Goal: Information Seeking & Learning: Learn about a topic

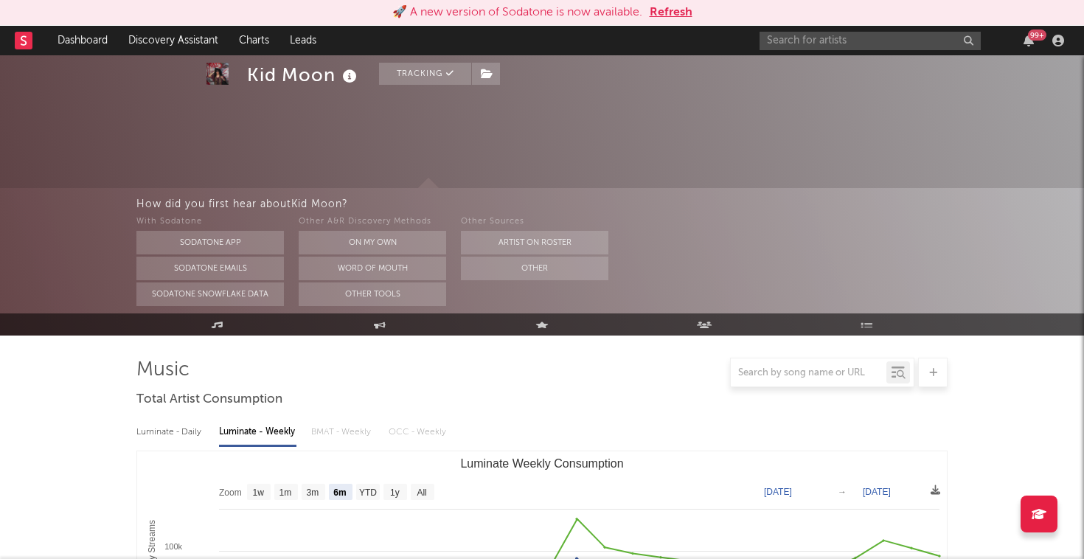
select select "6m"
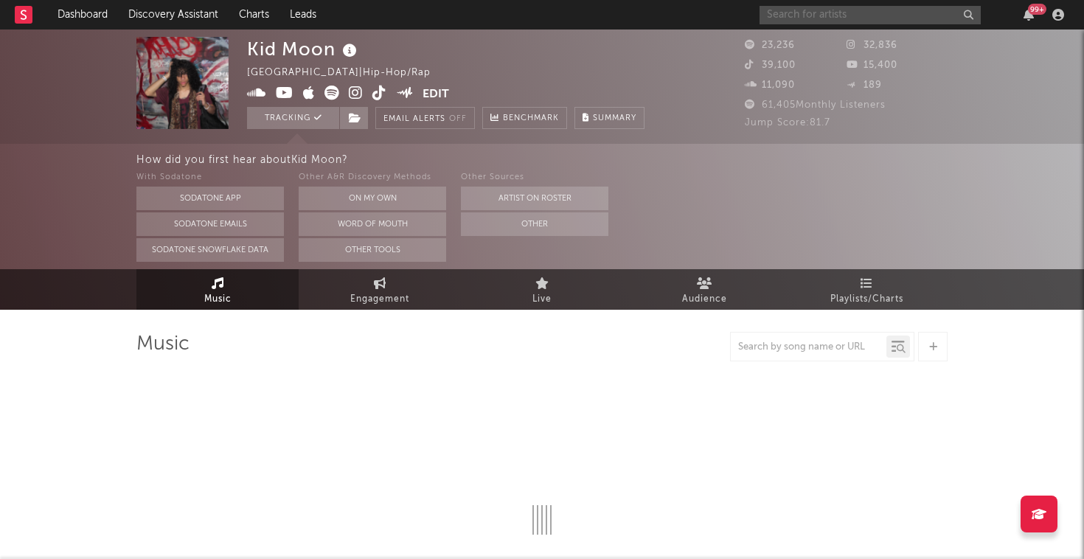
click at [842, 21] on input "text" at bounding box center [870, 15] width 221 height 18
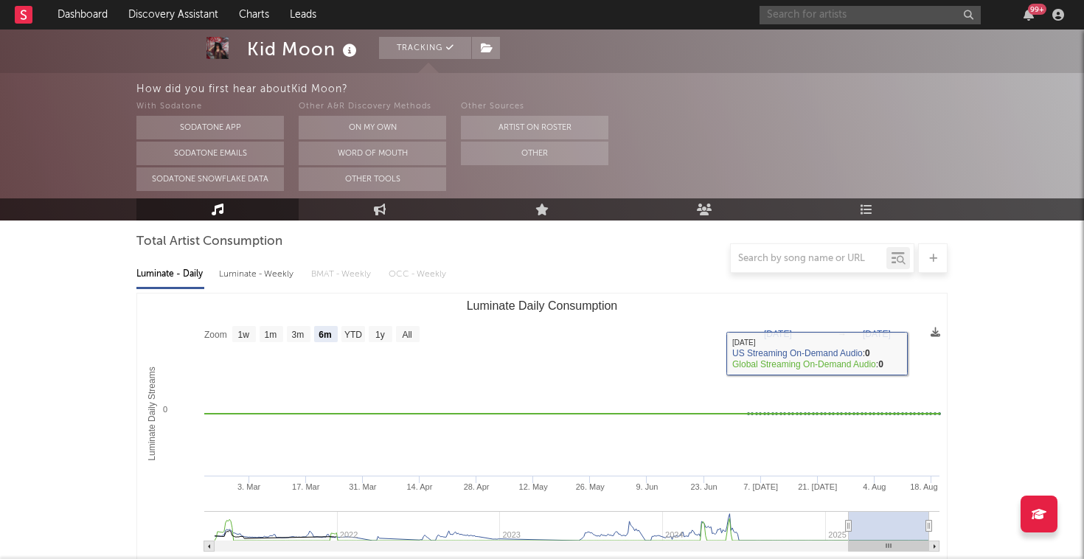
scroll to position [162, 0]
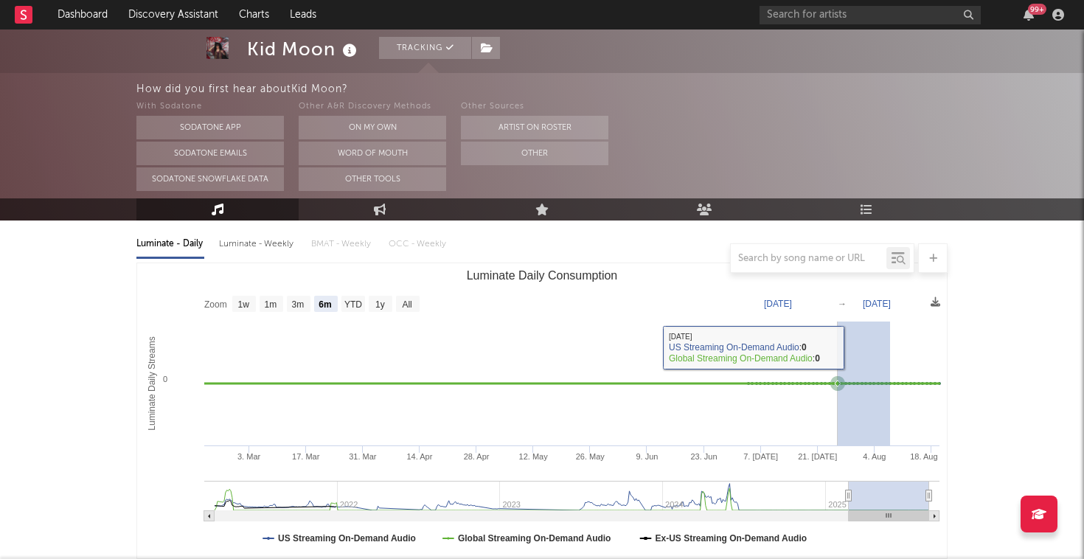
drag, startPoint x: 890, startPoint y: 375, endPoint x: 765, endPoint y: 347, distance: 128.5
select select "1m"
type input "[DATE]"
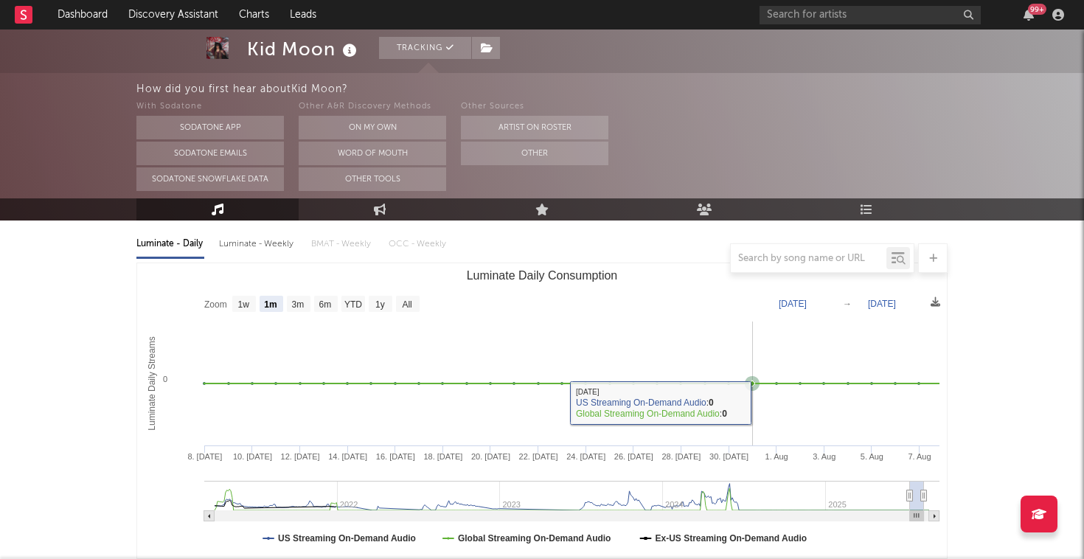
type input "[DATE]"
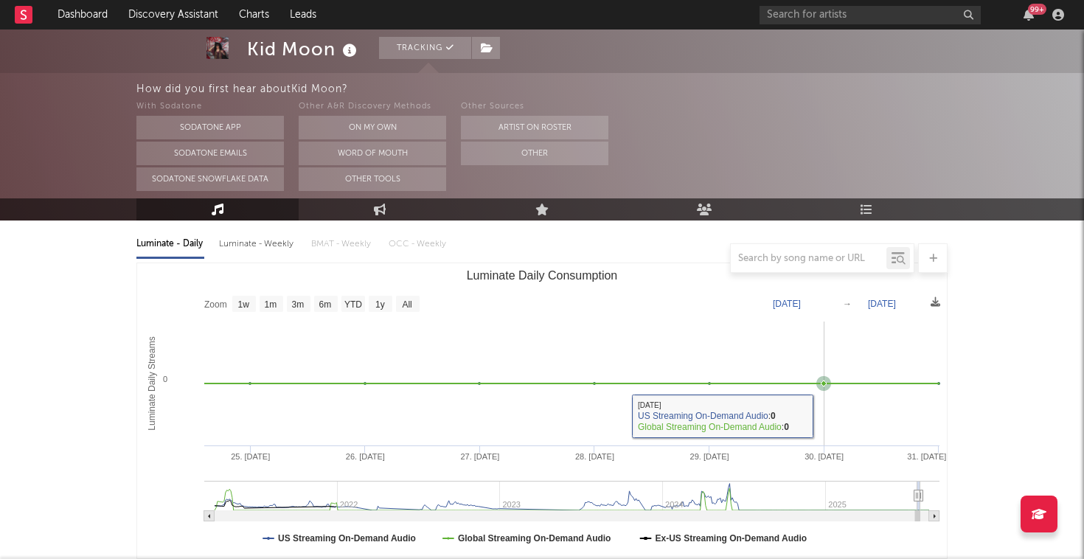
drag, startPoint x: 854, startPoint y: 409, endPoint x: 1032, endPoint y: 412, distance: 177.7
type input "[DATE]"
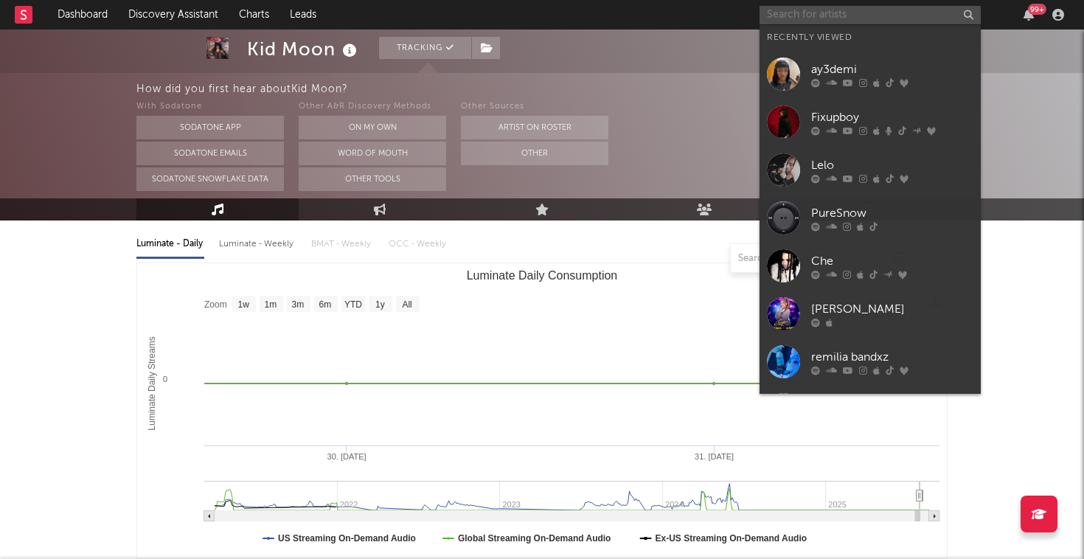
click at [883, 18] on input "text" at bounding box center [870, 15] width 221 height 18
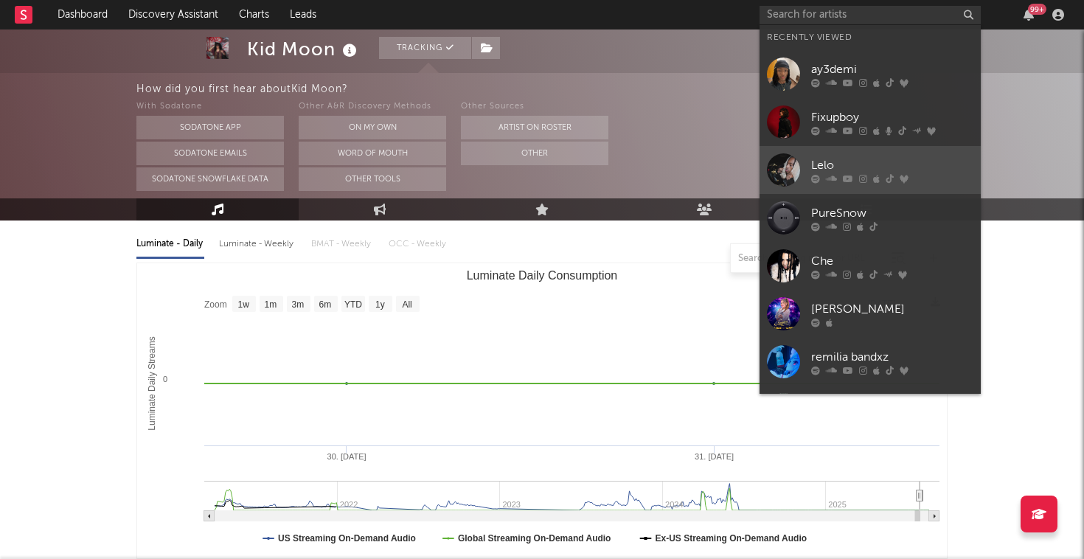
click at [883, 179] on div at bounding box center [892, 178] width 162 height 9
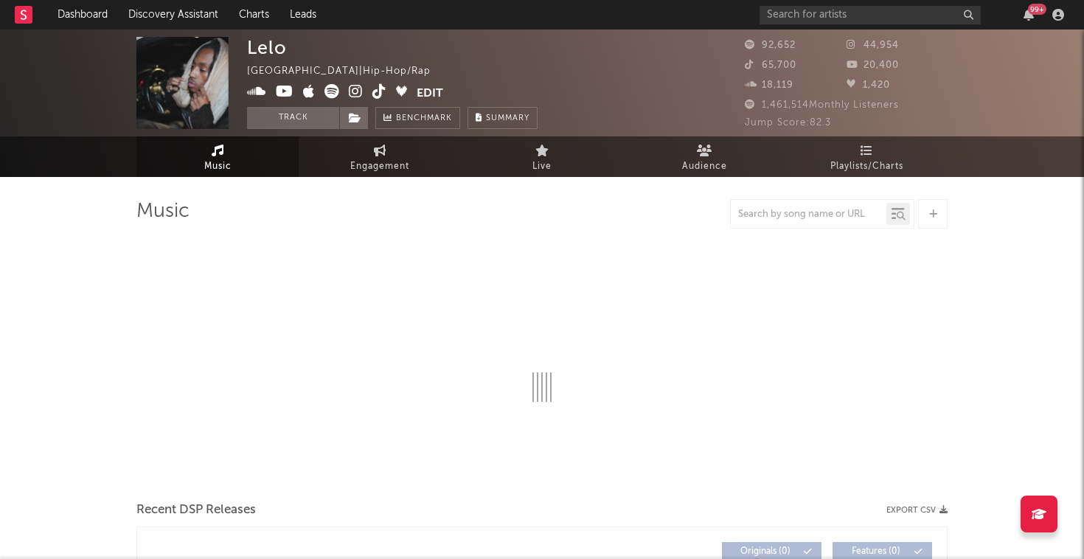
select select "6m"
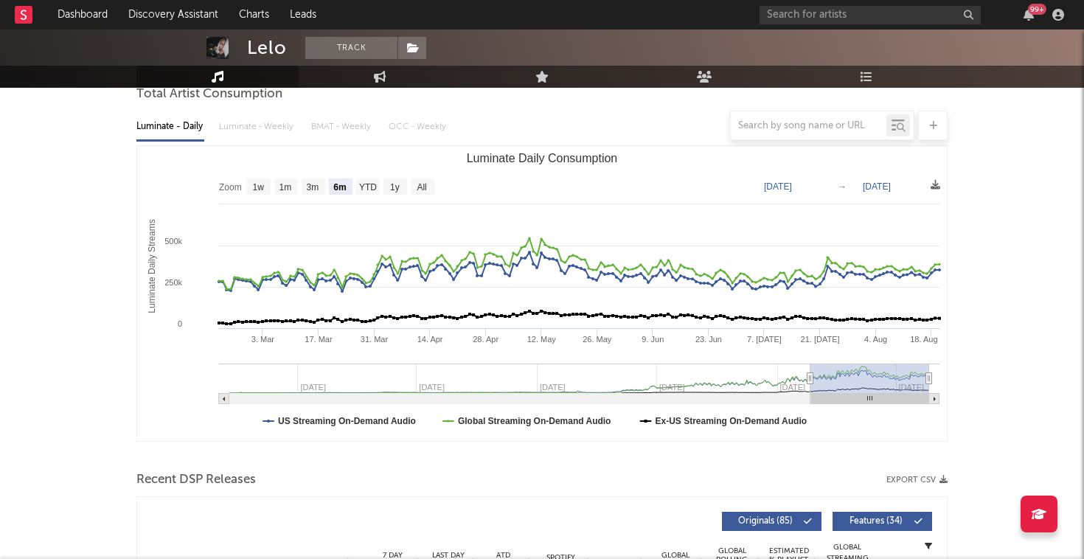
scroll to position [148, 0]
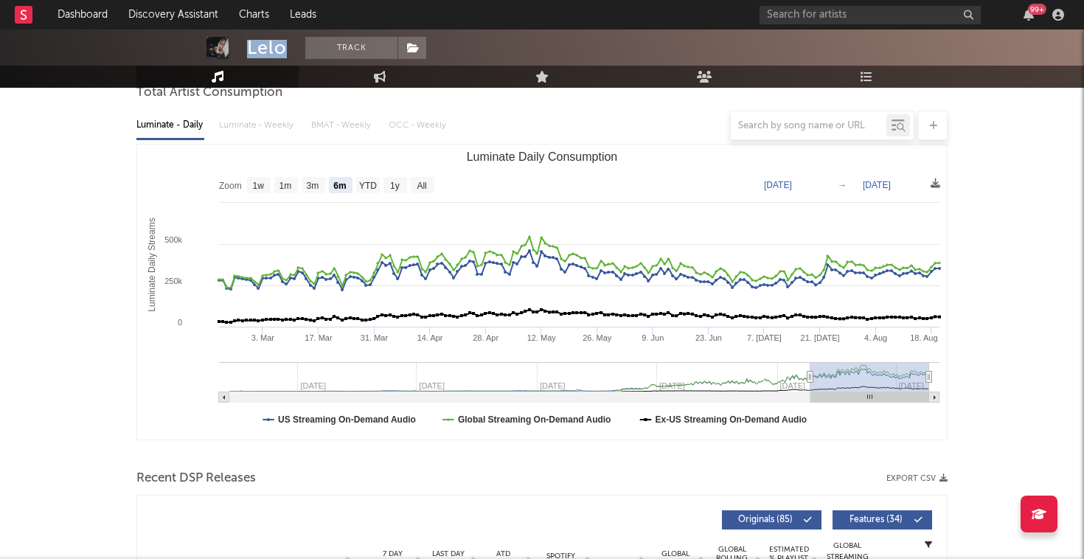
drag, startPoint x: 249, startPoint y: 47, endPoint x: 283, endPoint y: 47, distance: 33.9
click at [283, 47] on div "Lelo" at bounding box center [267, 48] width 40 height 22
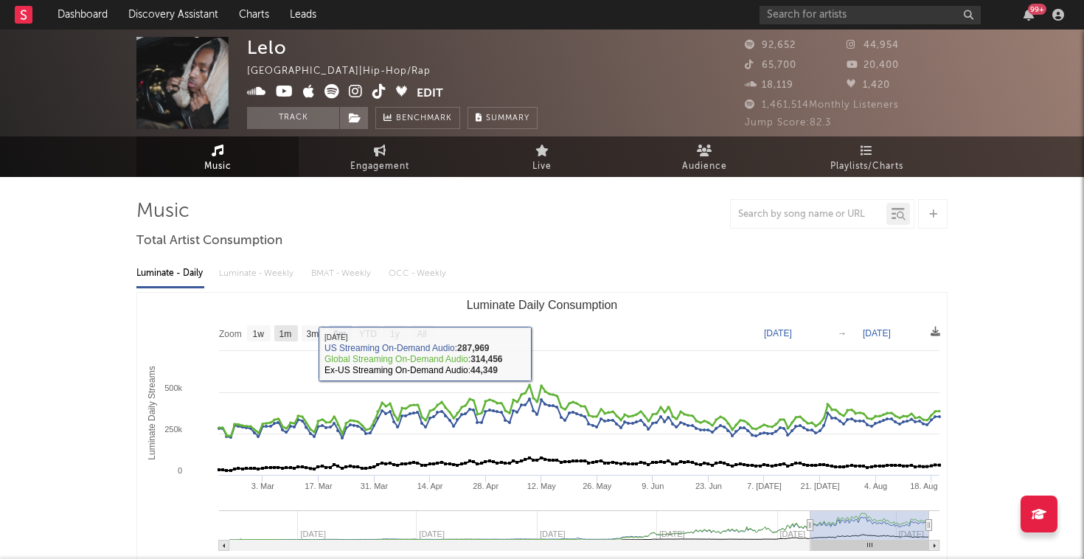
click at [294, 336] on rect "Luminate Daily Consumption" at bounding box center [286, 333] width 24 height 16
select select "1m"
type input "2025-07-20"
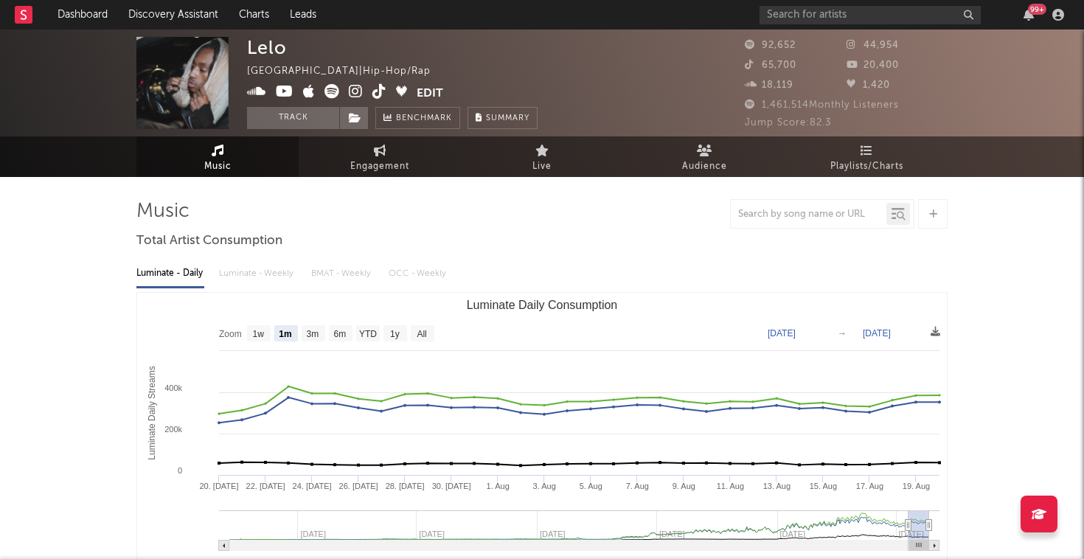
click at [695, 285] on div "Luminate - Daily Luminate - Weekly BMAT - Weekly OCC - Weekly" at bounding box center [541, 273] width 811 height 25
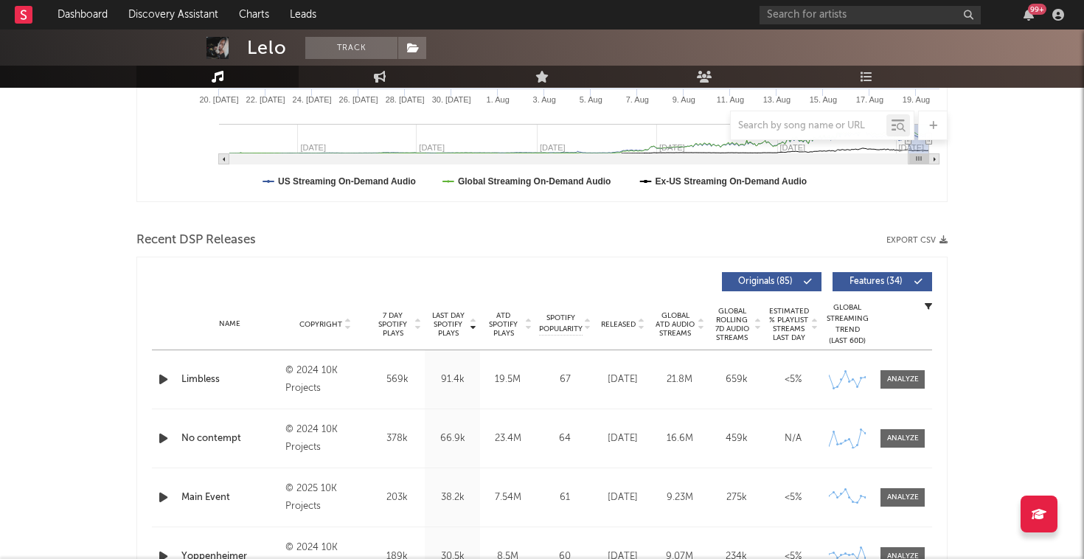
scroll to position [393, 0]
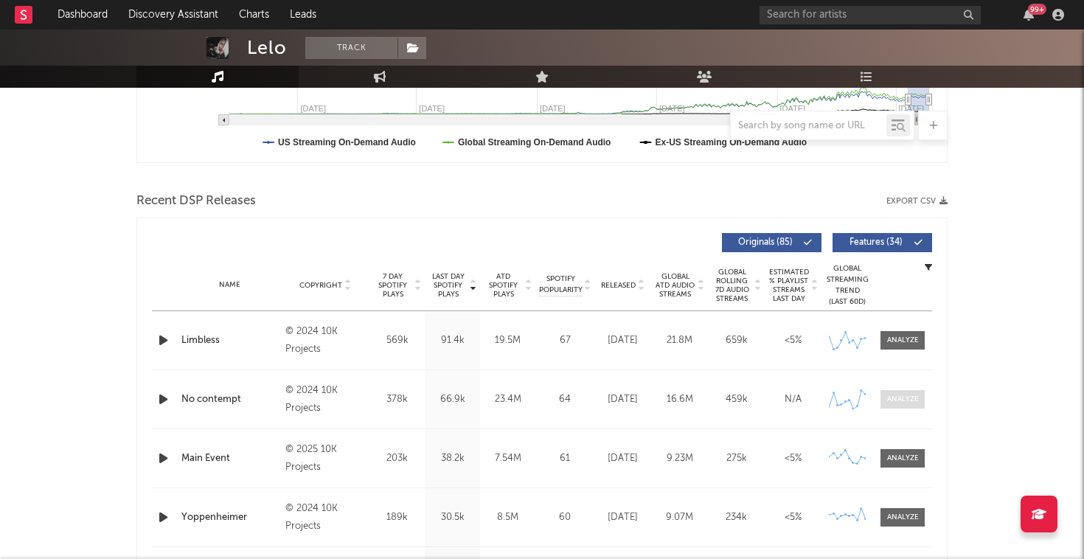
click at [912, 395] on div at bounding box center [903, 399] width 32 height 11
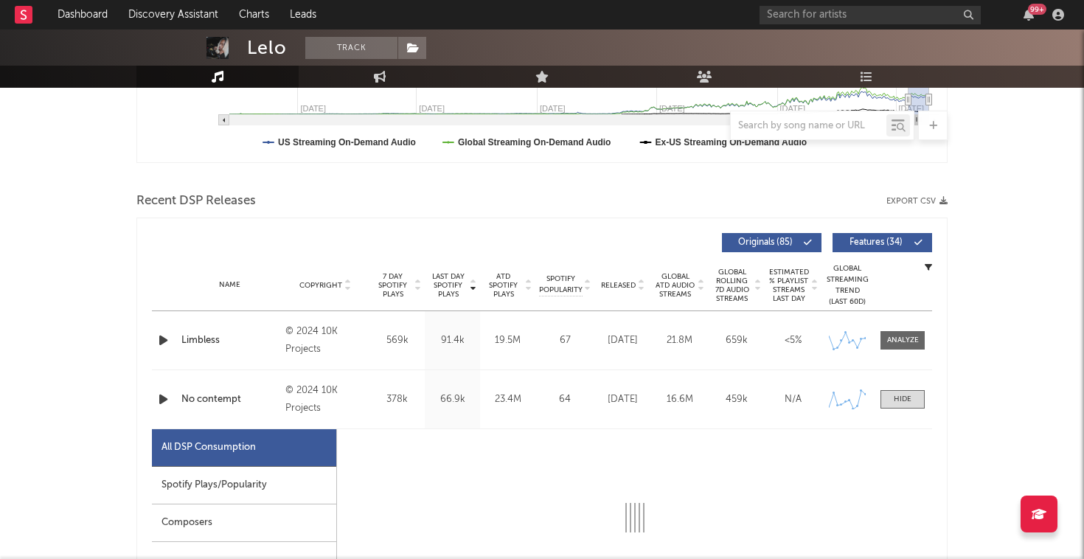
select select "6m"
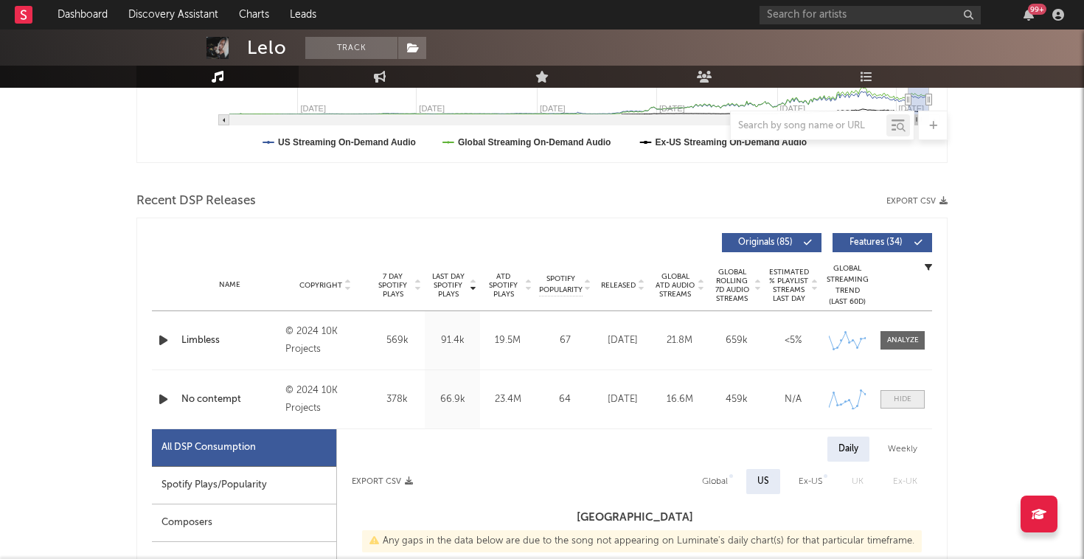
click at [913, 396] on span at bounding box center [903, 399] width 44 height 18
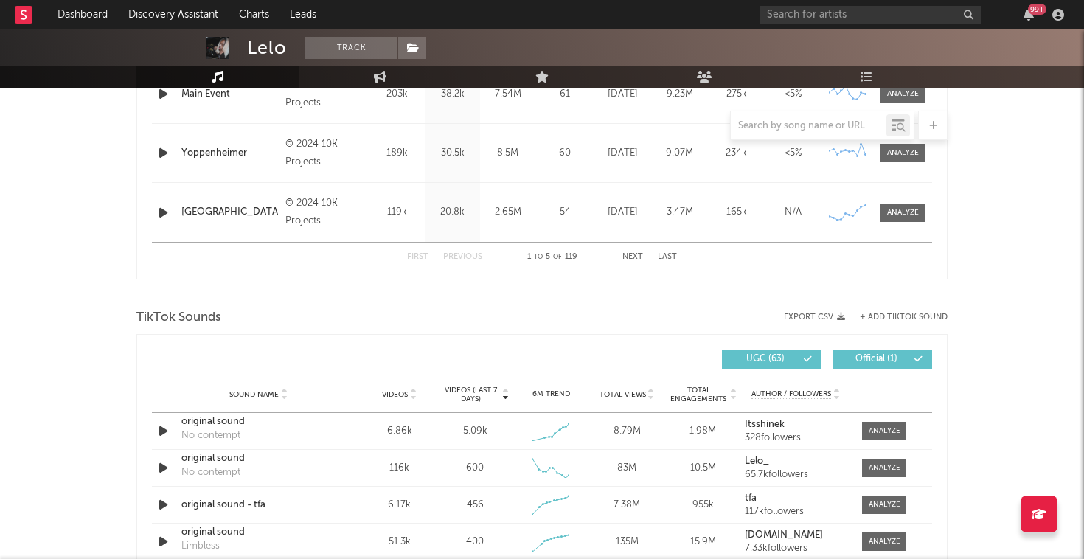
scroll to position [791, 0]
click at [889, 434] on div at bounding box center [885, 430] width 32 height 11
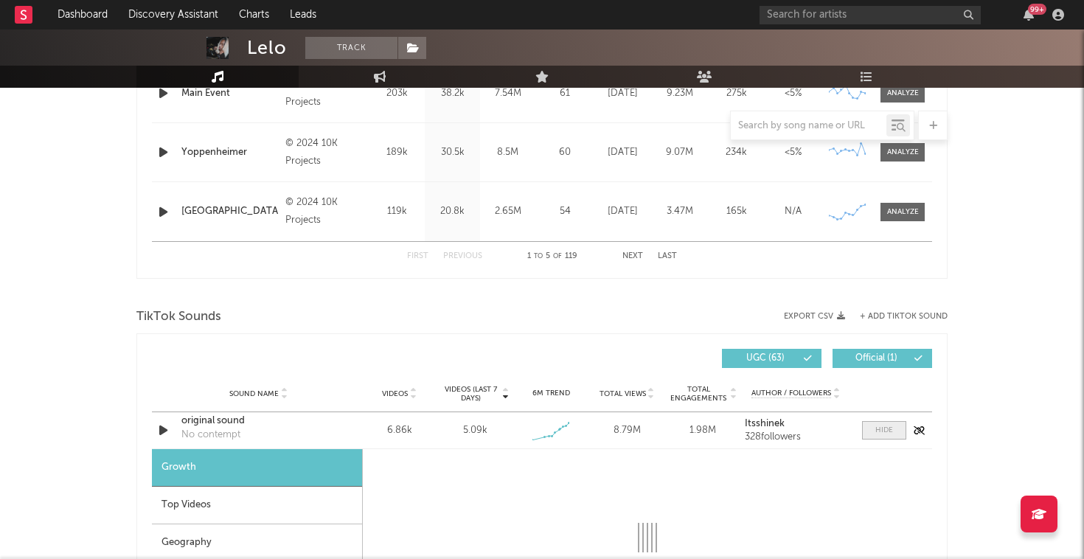
select select "1w"
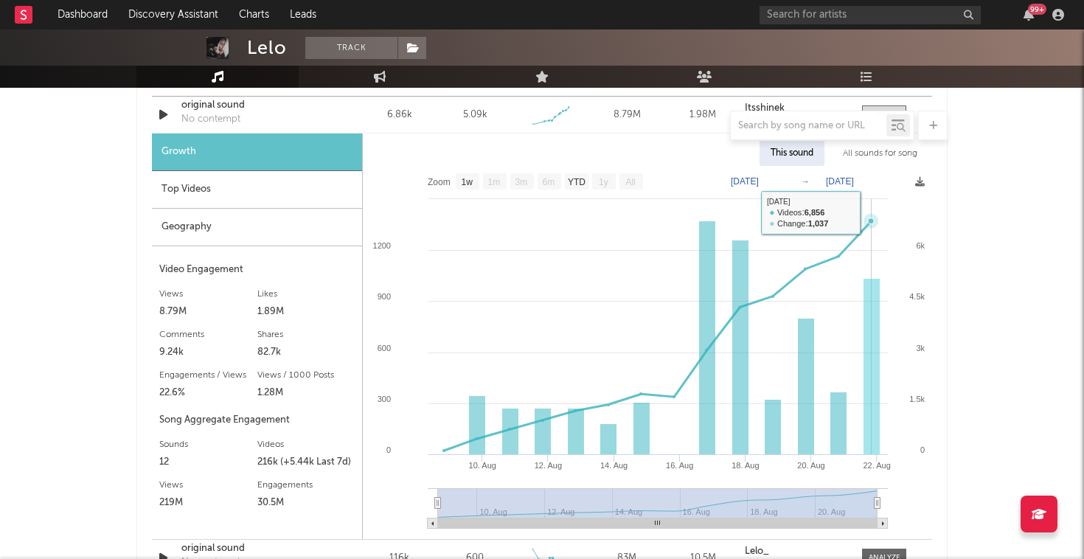
scroll to position [1113, 0]
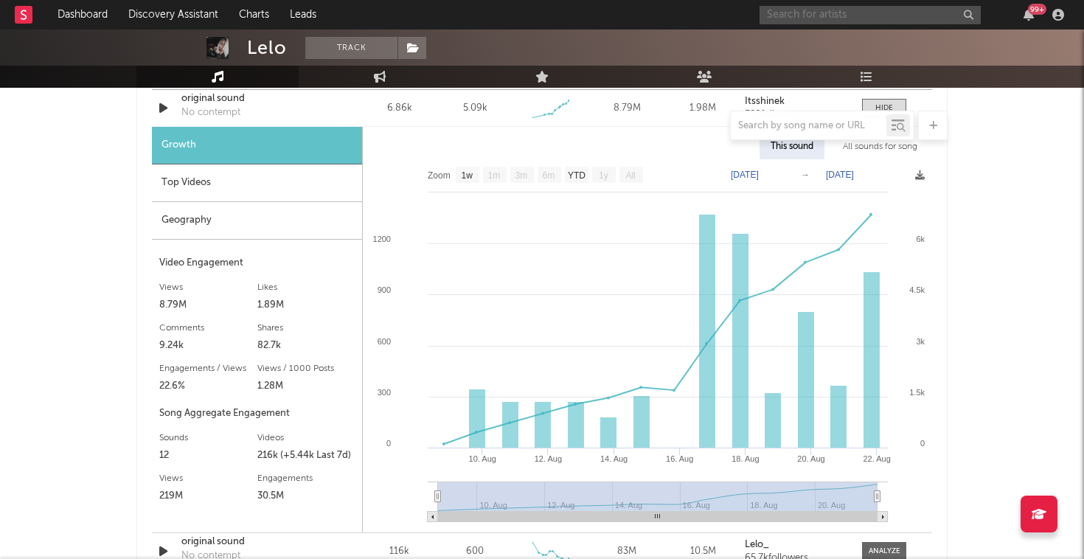
click at [909, 10] on input "text" at bounding box center [870, 15] width 221 height 18
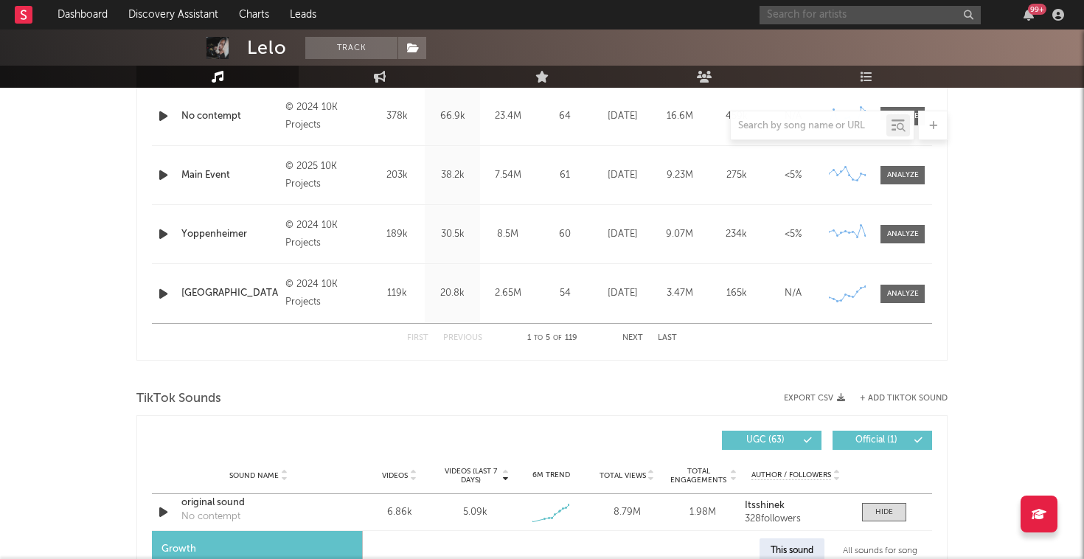
scroll to position [692, 0]
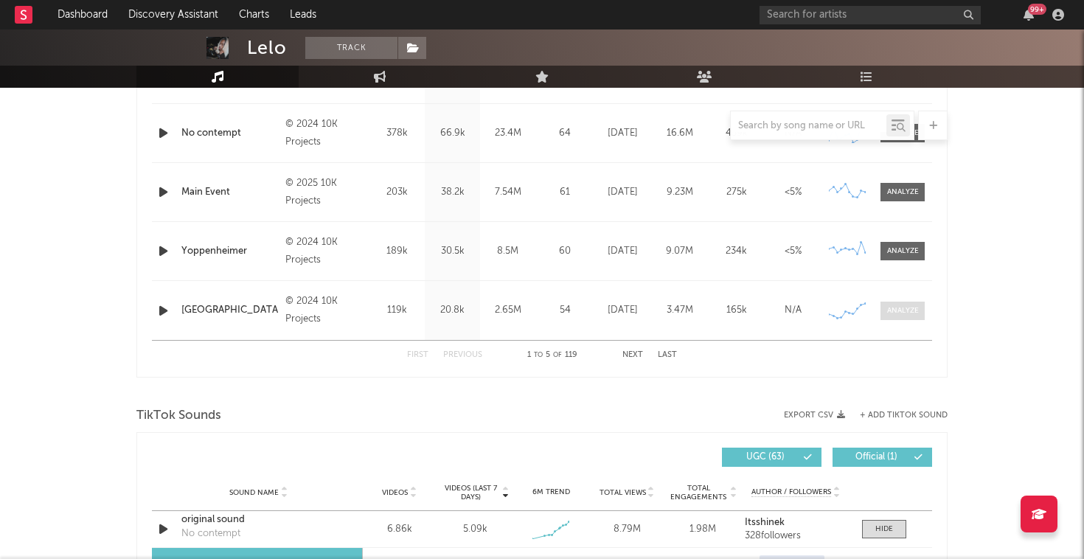
click at [911, 314] on div at bounding box center [903, 310] width 32 height 11
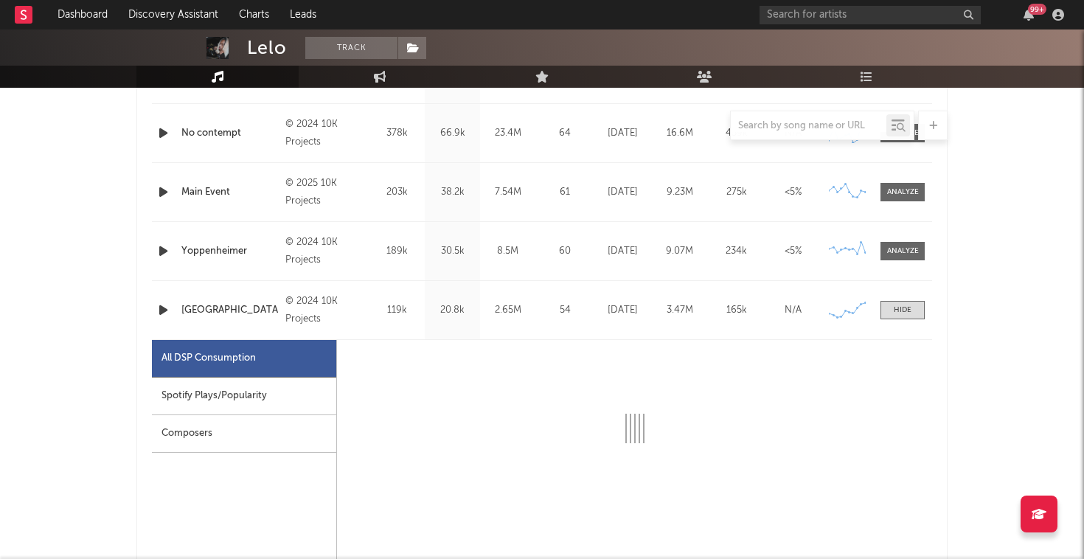
select select "6m"
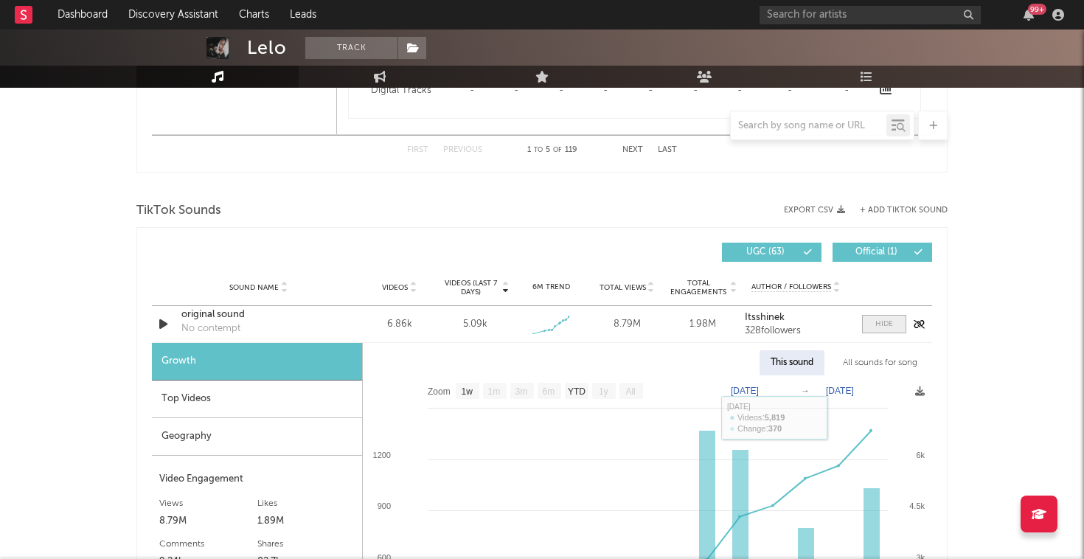
scroll to position [1597, 0]
click at [875, 319] on span at bounding box center [884, 325] width 44 height 18
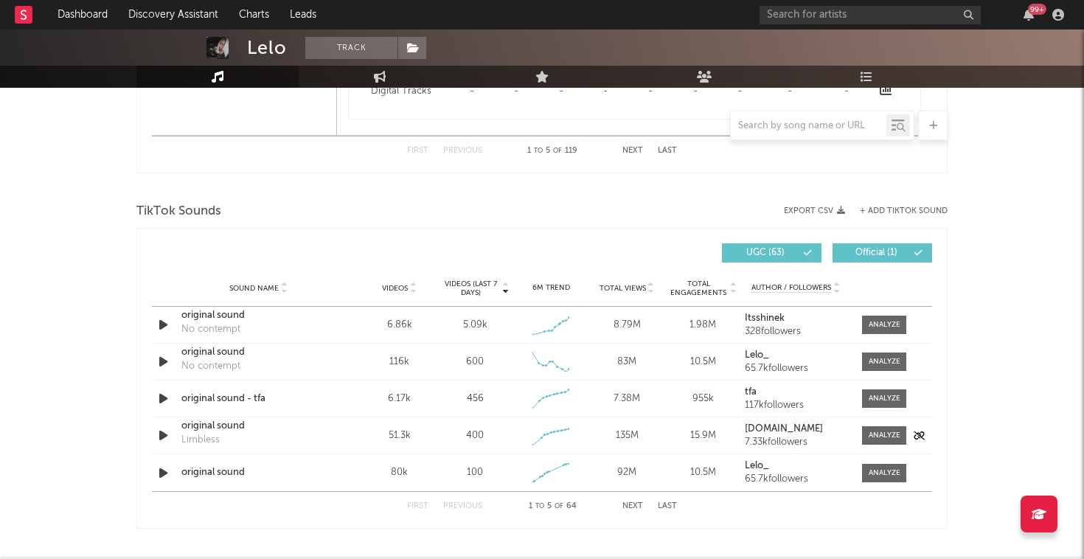
click at [164, 438] on icon "button" at bounding box center [163, 435] width 15 height 18
click at [164, 438] on icon "button" at bounding box center [163, 435] width 14 height 18
click at [165, 472] on icon "button" at bounding box center [163, 473] width 15 height 18
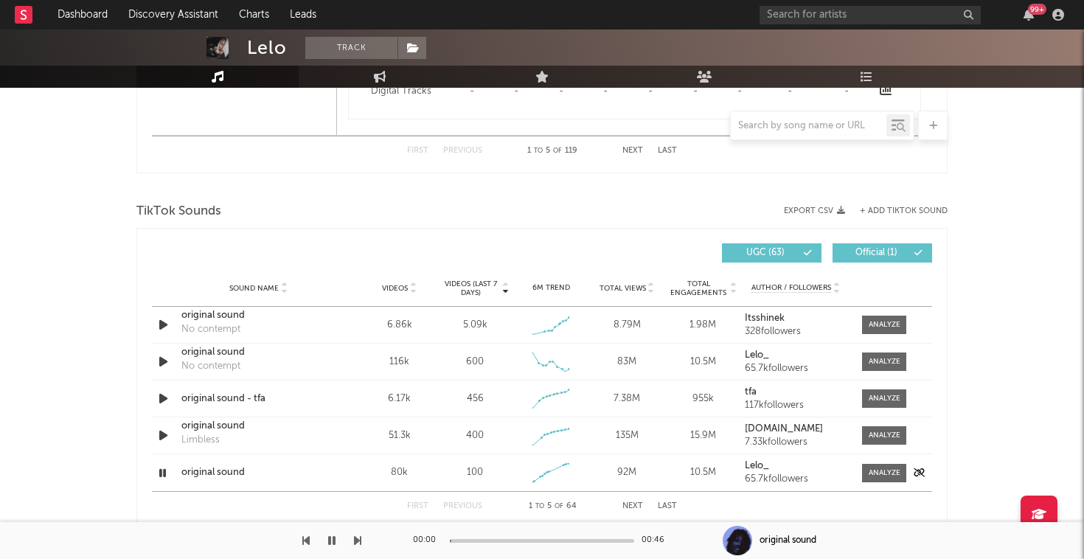
click at [165, 472] on icon "button" at bounding box center [163, 473] width 14 height 18
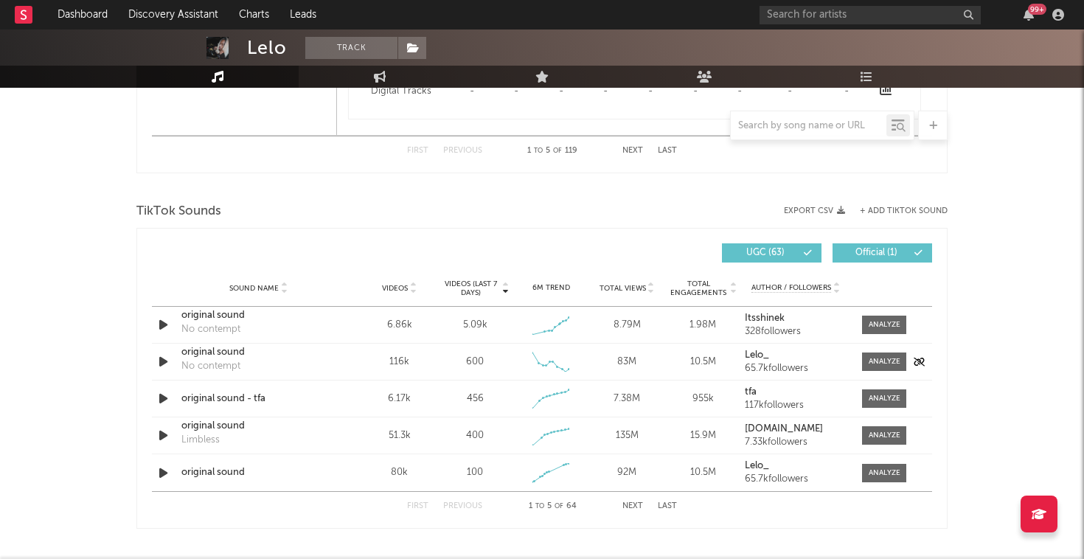
click at [164, 367] on icon "button" at bounding box center [163, 361] width 15 height 18
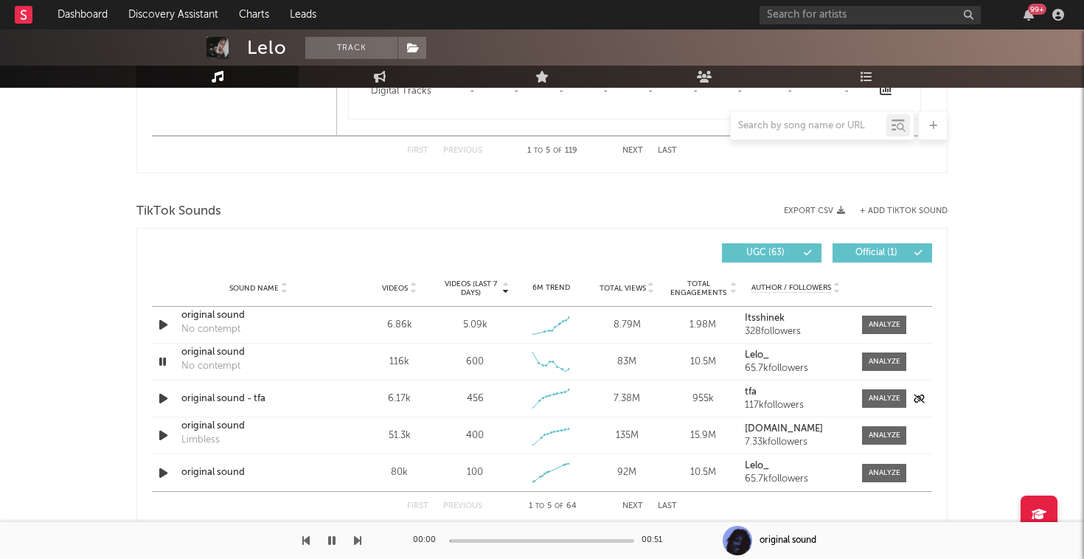
click at [163, 402] on icon "button" at bounding box center [163, 398] width 15 height 18
click at [167, 400] on icon "button" at bounding box center [163, 398] width 14 height 18
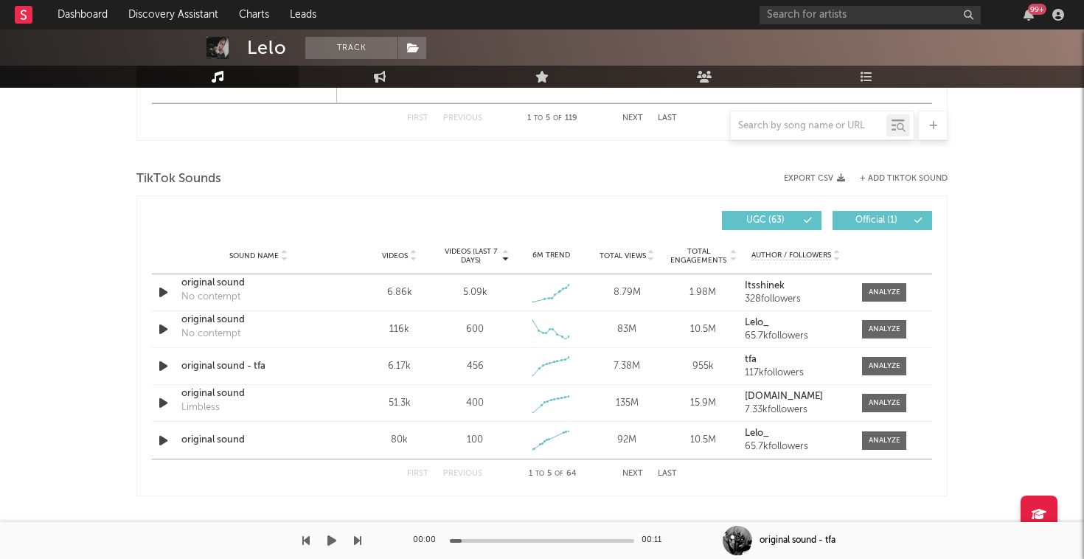
scroll to position [1631, 0]
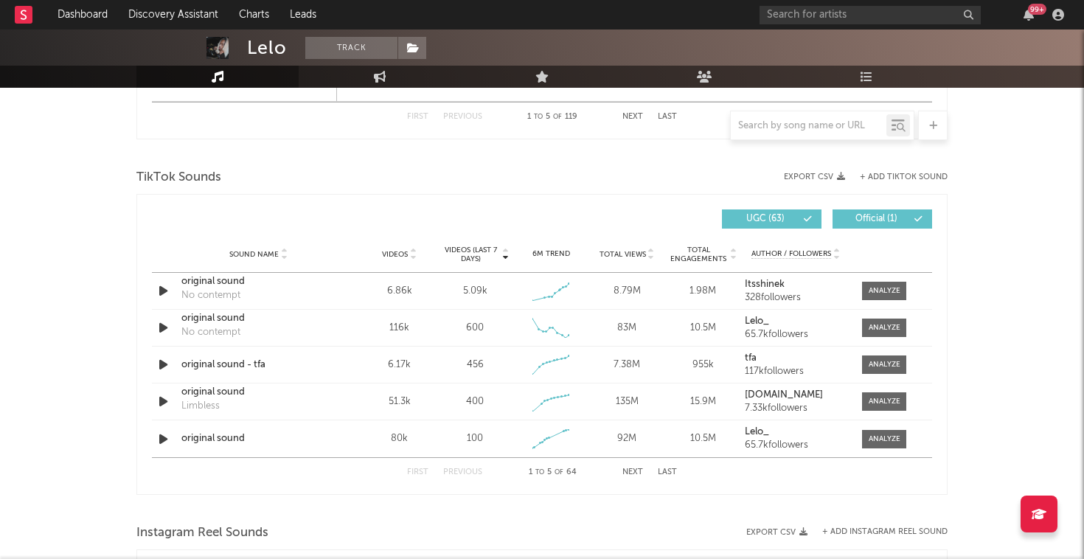
click at [635, 473] on button "Next" at bounding box center [632, 472] width 21 height 8
click at [161, 290] on icon "button" at bounding box center [163, 291] width 15 height 18
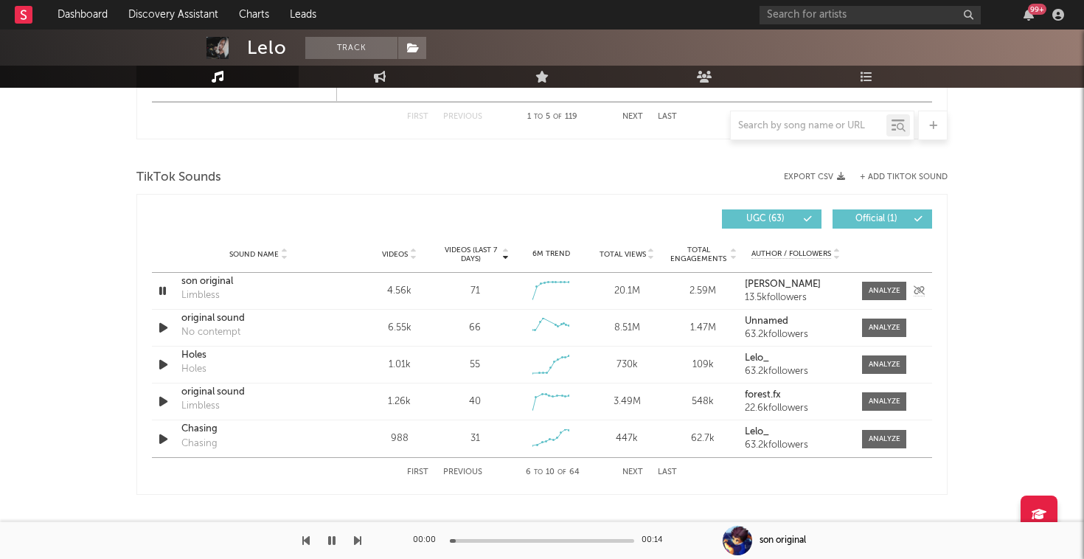
click at [161, 285] on icon "button" at bounding box center [163, 291] width 14 height 18
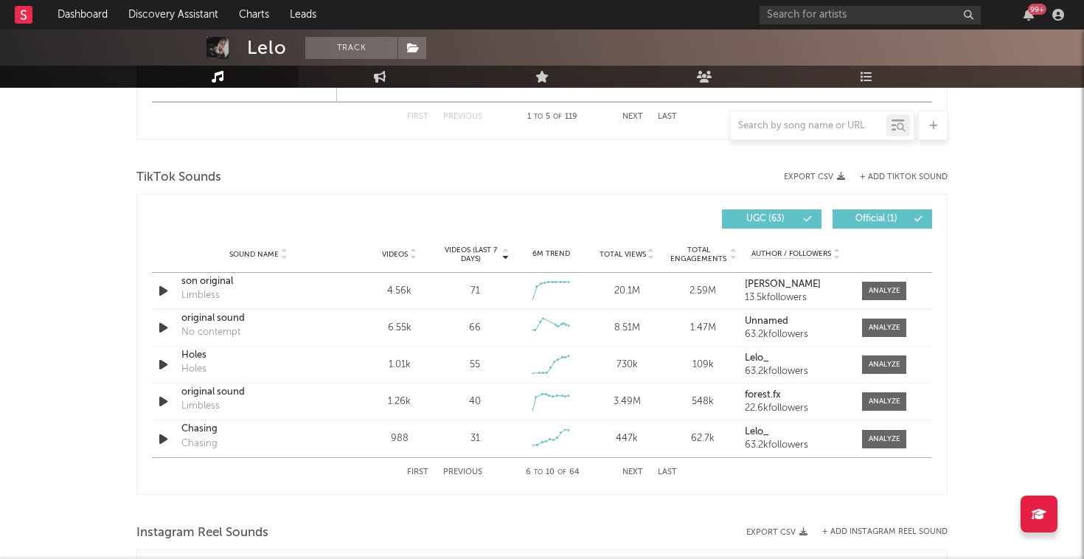
click at [624, 472] on button "Next" at bounding box center [632, 472] width 21 height 8
click at [419, 473] on button "First" at bounding box center [417, 472] width 21 height 8
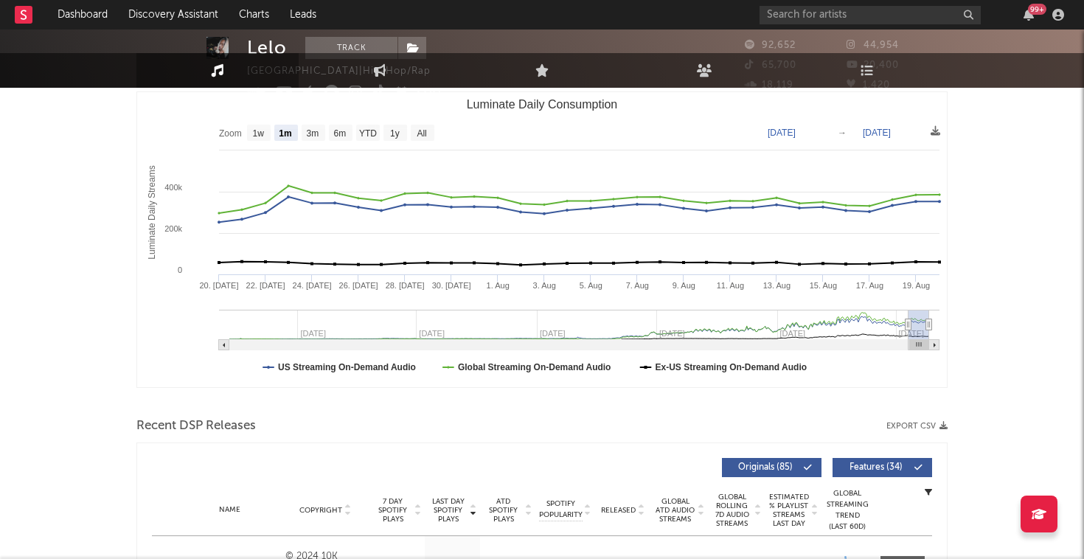
scroll to position [0, 0]
